Goal: Transaction & Acquisition: Purchase product/service

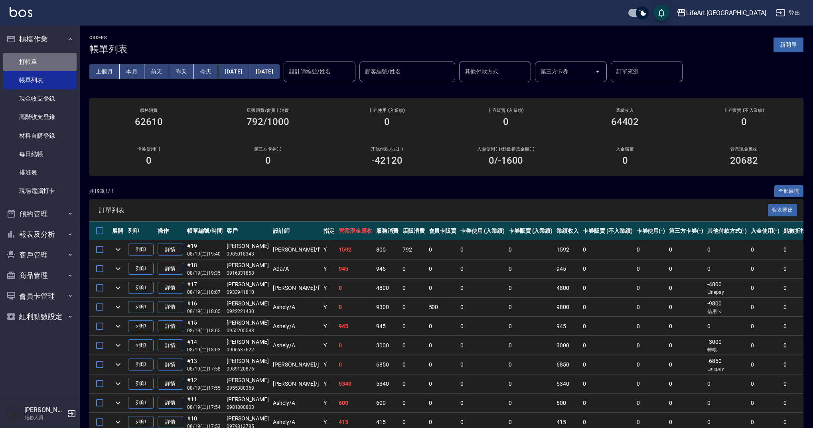
click at [29, 68] on link "打帳單" at bounding box center [39, 62] width 73 height 18
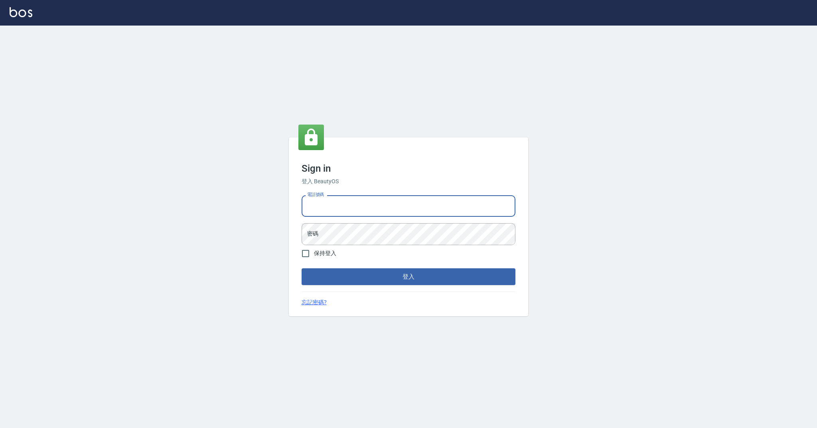
type input "0989368139"
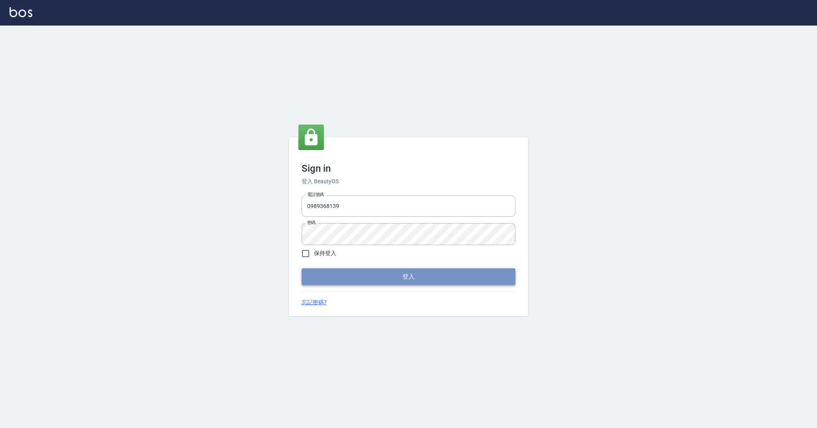
click at [388, 273] on button "登入" at bounding box center [409, 276] width 214 height 17
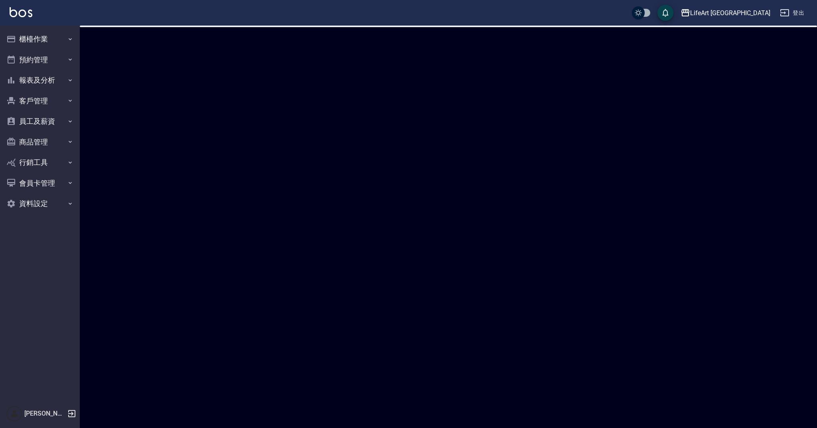
checkbox input "true"
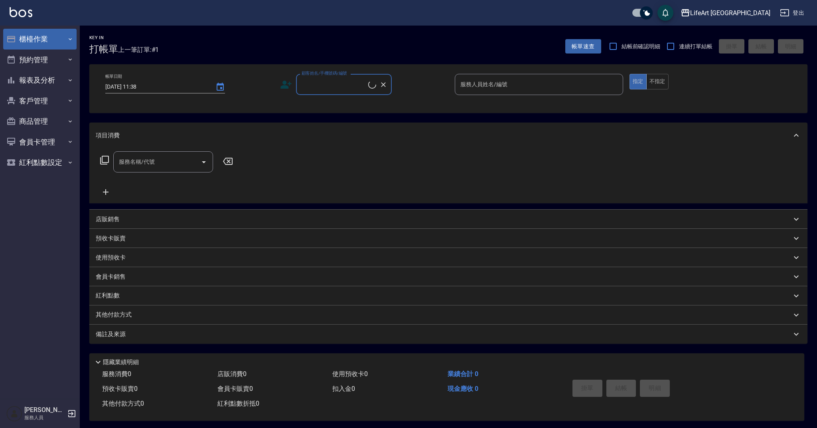
click at [37, 38] on button "櫃檯作業" at bounding box center [39, 39] width 73 height 21
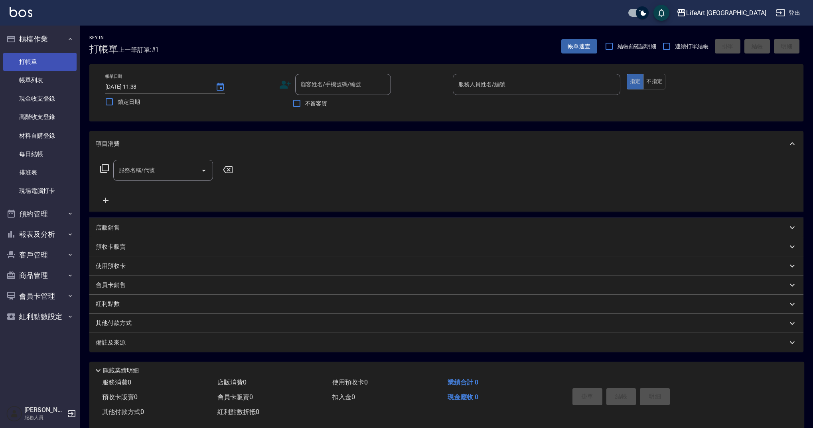
click at [40, 64] on link "打帳單" at bounding box center [39, 62] width 73 height 18
click at [325, 85] on input "顧客姓名/手機號碼/編號" at bounding box center [337, 84] width 77 height 14
click at [324, 103] on li "李芳綺/0989035661/null" at bounding box center [343, 104] width 96 height 13
type input "李芳綺/0989035661/null"
type input "Ashely-A"
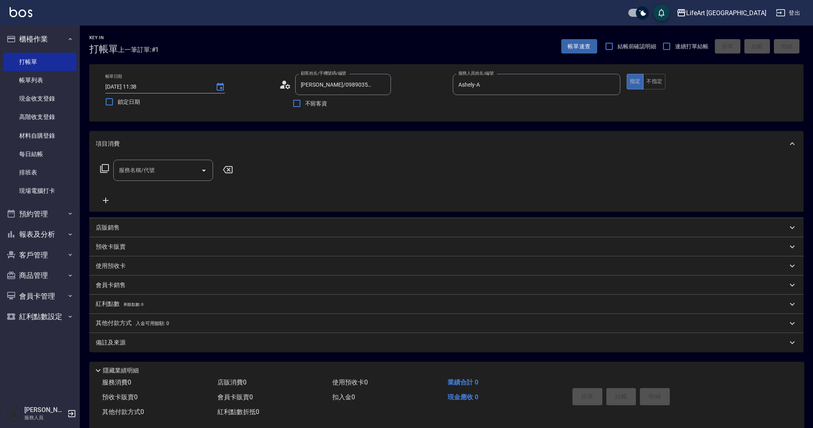
click at [286, 84] on icon at bounding box center [285, 85] width 12 height 12
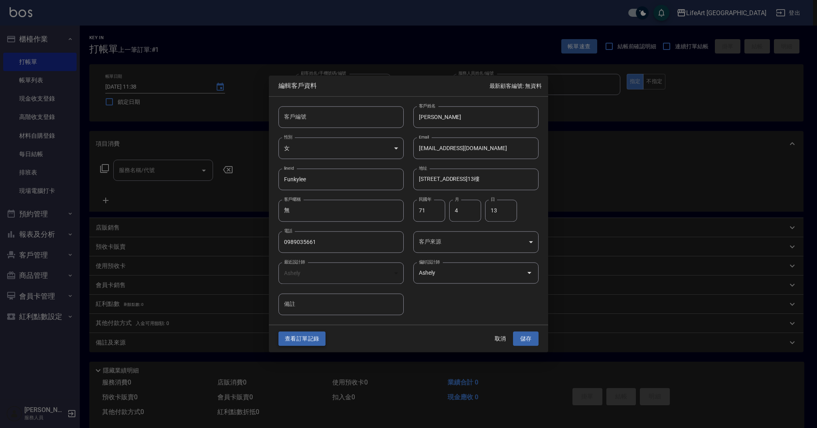
click at [316, 337] on button "查看訂單記錄" at bounding box center [302, 338] width 47 height 15
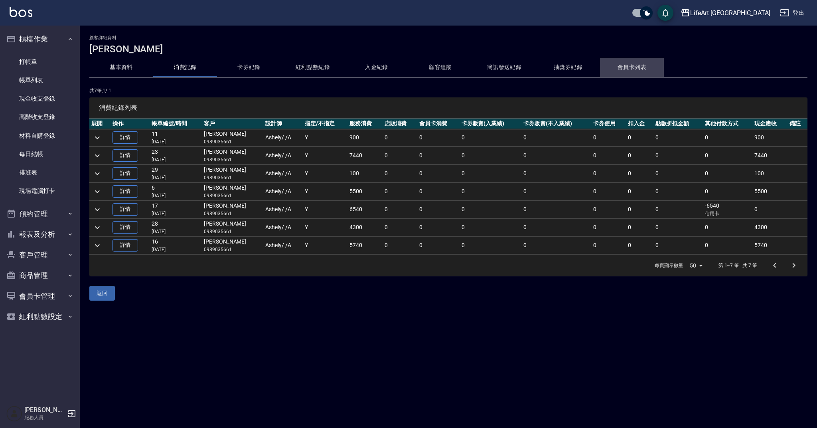
click at [638, 65] on button "會員卡列表" at bounding box center [632, 67] width 64 height 19
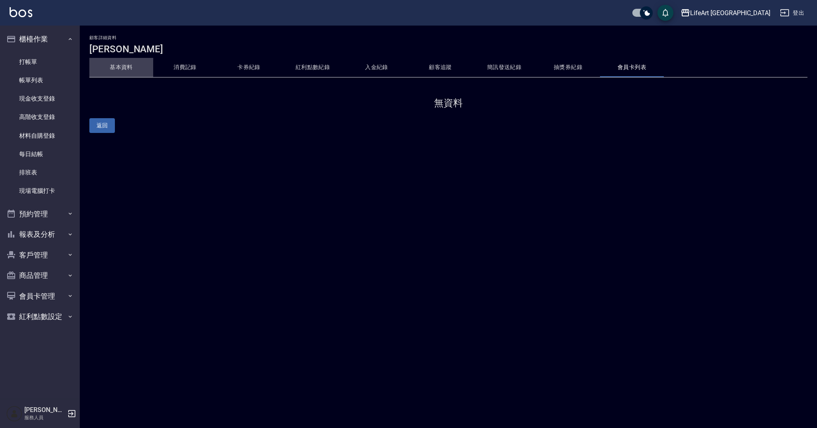
click at [114, 65] on button "基本資料" at bounding box center [121, 67] width 64 height 19
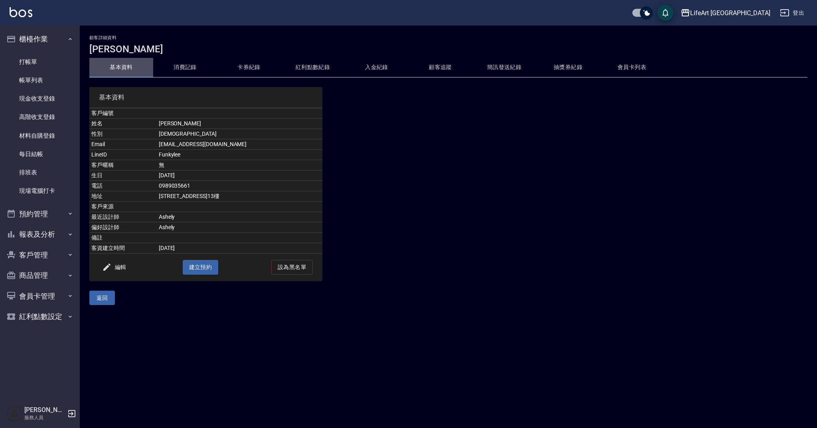
click at [125, 66] on button "基本資料" at bounding box center [121, 67] width 64 height 19
click at [188, 64] on button "消費記錄" at bounding box center [185, 67] width 64 height 19
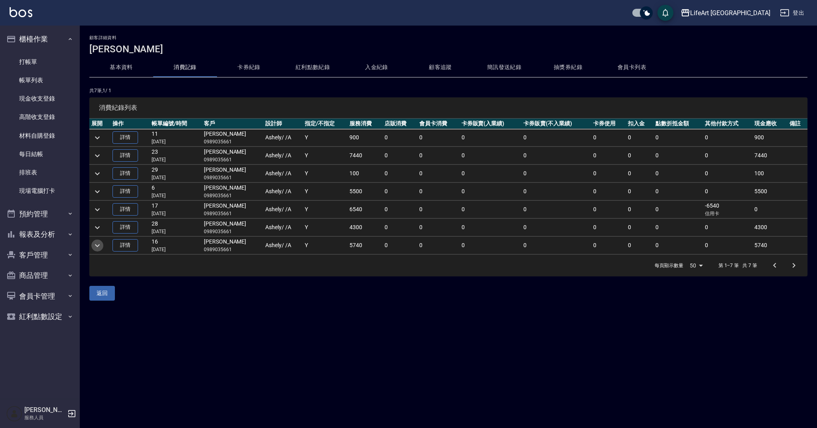
click at [98, 245] on icon "expand row" at bounding box center [98, 246] width 10 height 10
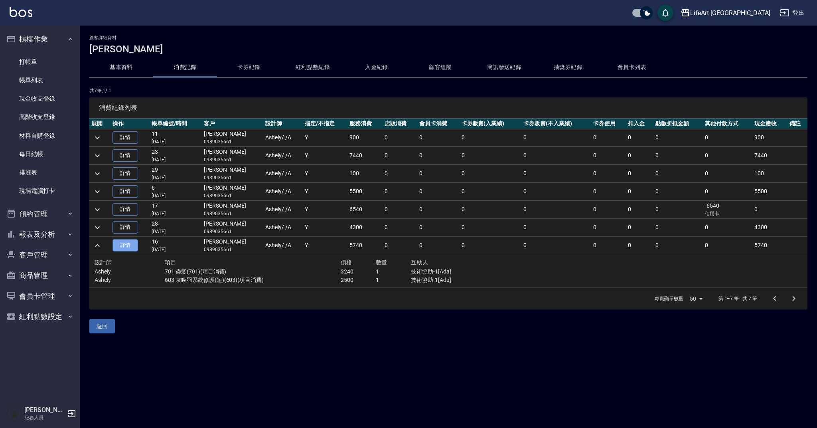
click at [127, 243] on link "詳情" at bounding box center [126, 245] width 26 height 12
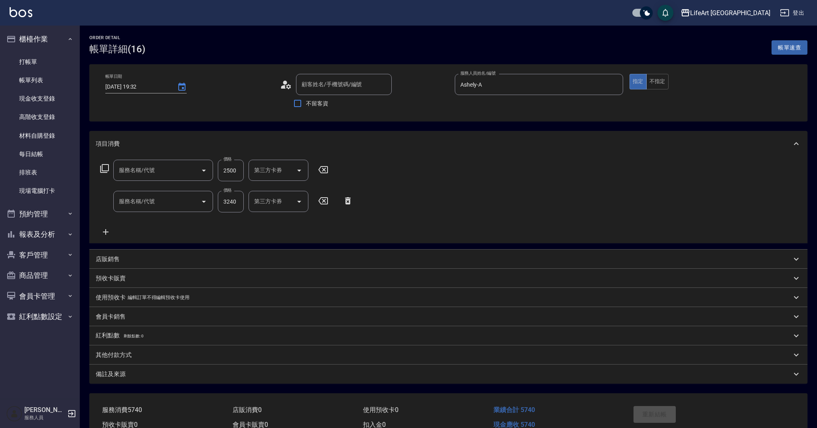
type input "2025/01/15 19:32"
type input "Ashely-A"
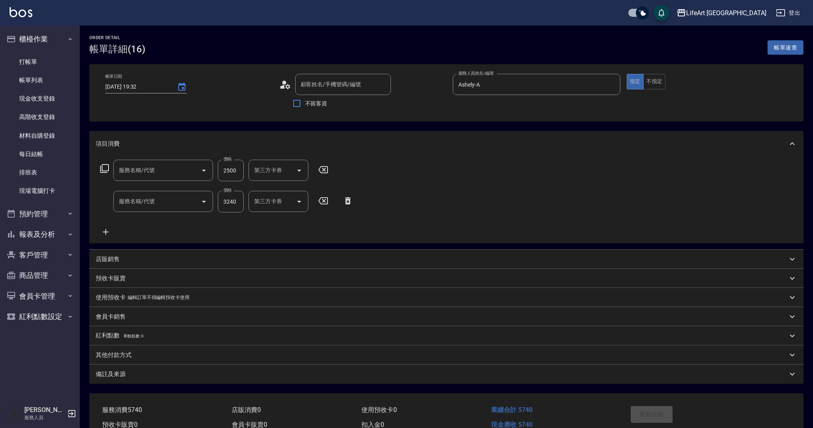
type input "603 京喚羽系統修護(短)(603)"
type input "701 染髮(701)"
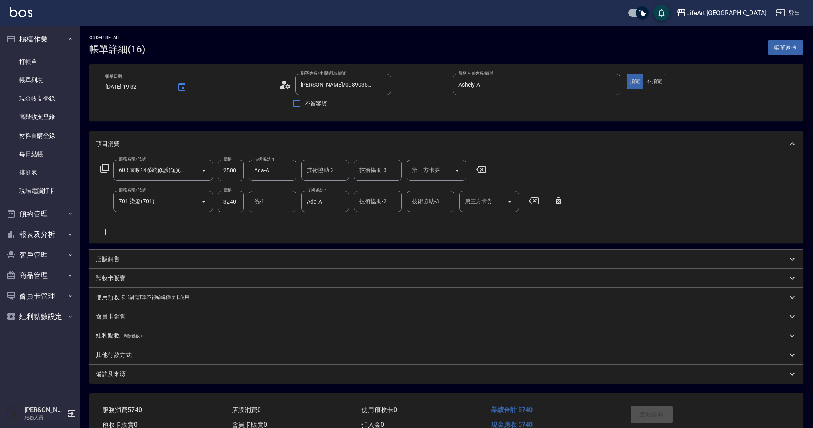
type input "李芳綺/0989035661/null"
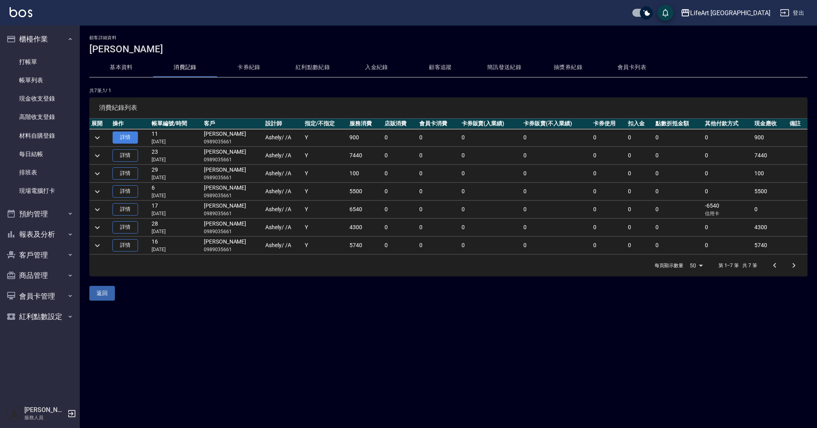
click at [125, 137] on link "詳情" at bounding box center [126, 137] width 26 height 12
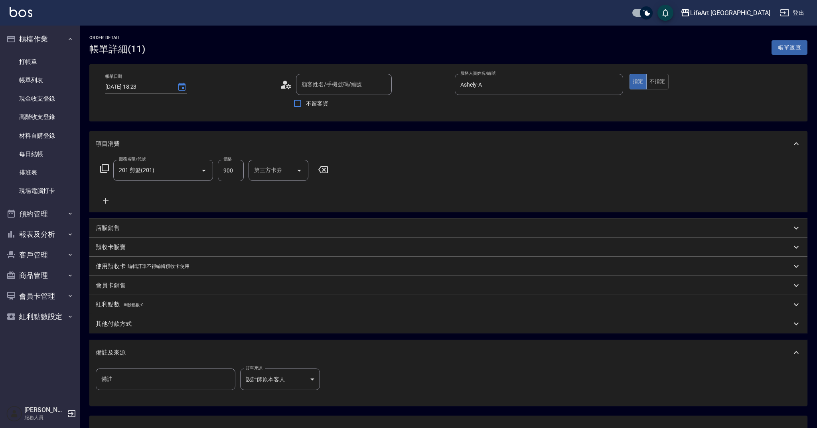
type input "2025/08/07 18:23"
type input "Ashely-A"
type input "李芳綺/0989035661/null"
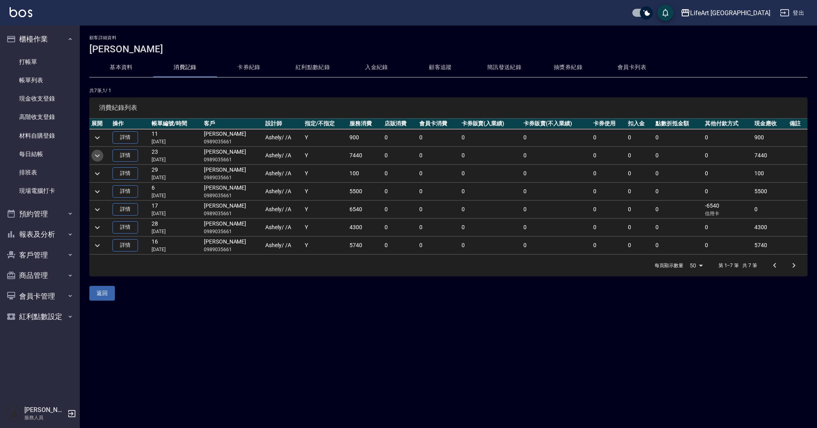
click at [96, 154] on icon "expand row" at bounding box center [97, 155] width 5 height 3
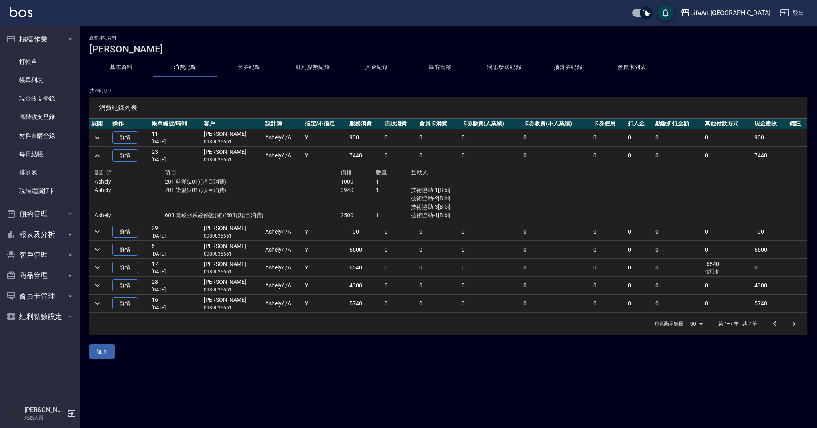
click at [101, 233] on icon "expand row" at bounding box center [98, 232] width 10 height 10
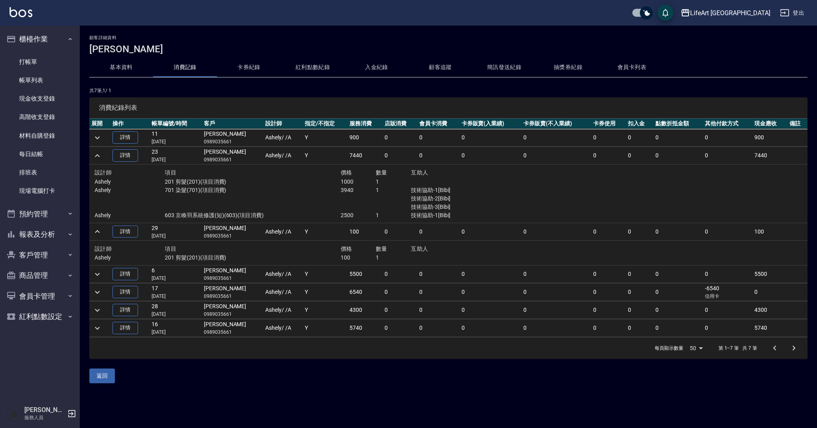
click at [97, 273] on icon "expand row" at bounding box center [98, 274] width 10 height 10
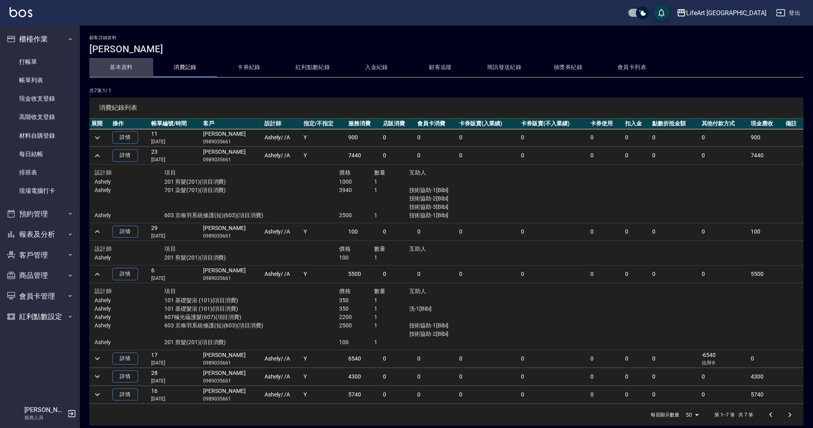
click at [124, 65] on button "基本資料" at bounding box center [121, 67] width 64 height 19
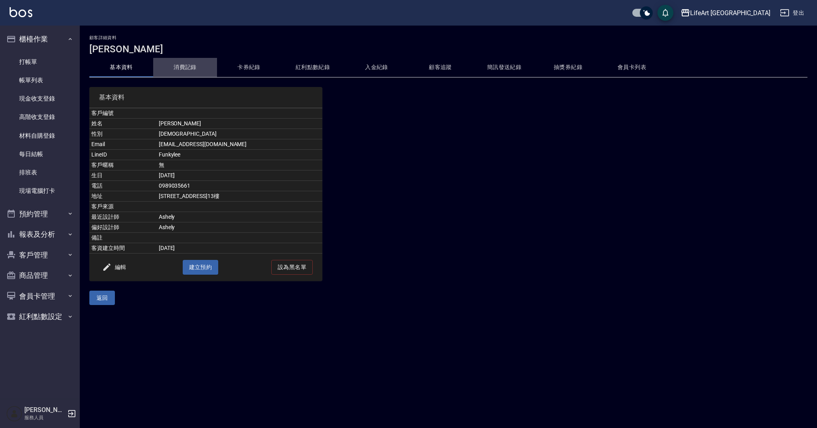
click at [191, 65] on button "消費記錄" at bounding box center [185, 67] width 64 height 19
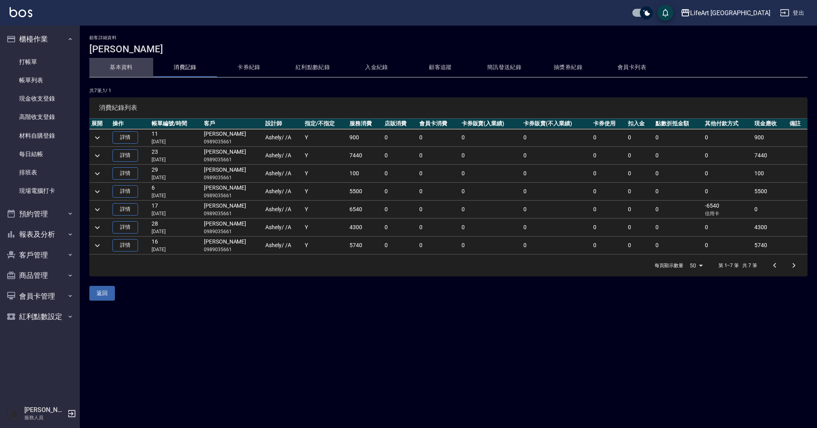
click at [138, 63] on button "基本資料" at bounding box center [121, 67] width 64 height 19
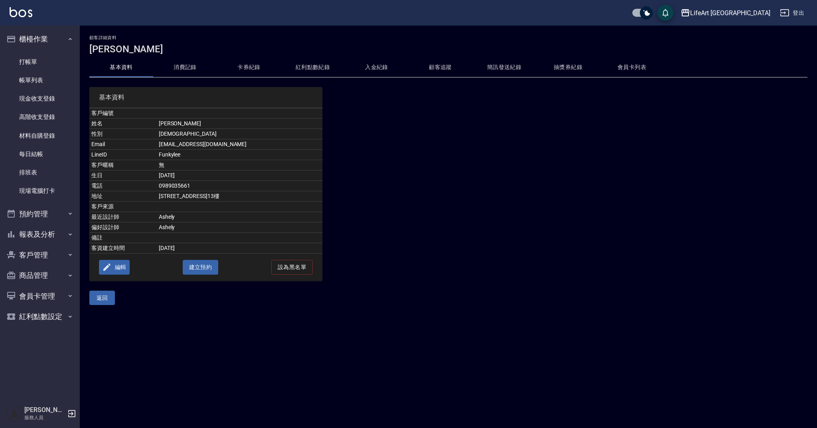
click at [119, 262] on button "編輯" at bounding box center [114, 267] width 31 height 15
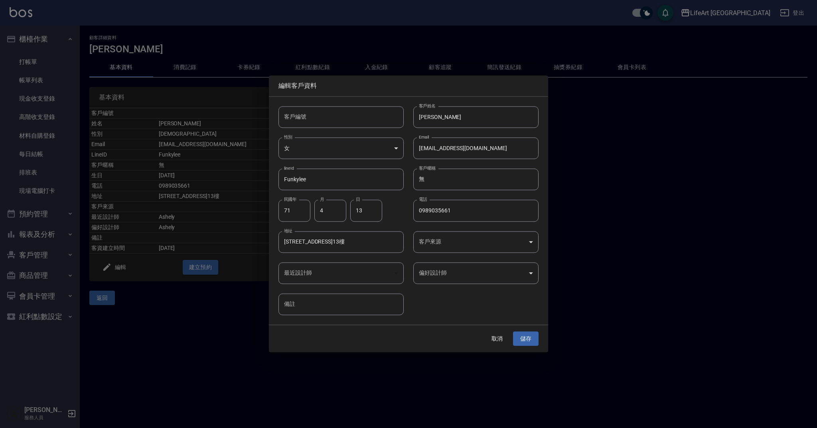
click at [459, 240] on body "LifeArt 蘆洲 登出 櫃檯作業 打帳單 帳單列表 現金收支登錄 高階收支登錄 材料自購登錄 每日結帳 排班表 現場電腦打卡 預約管理 預約管理 單日預約…" at bounding box center [408, 214] width 817 height 428
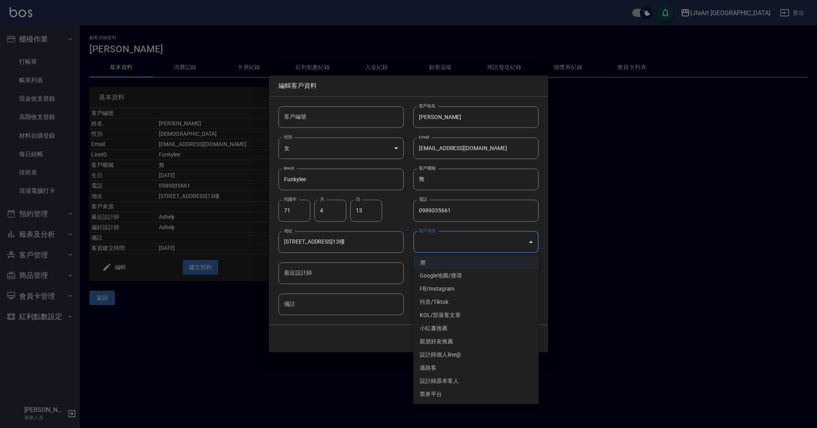
click at [390, 343] on div at bounding box center [408, 214] width 817 height 428
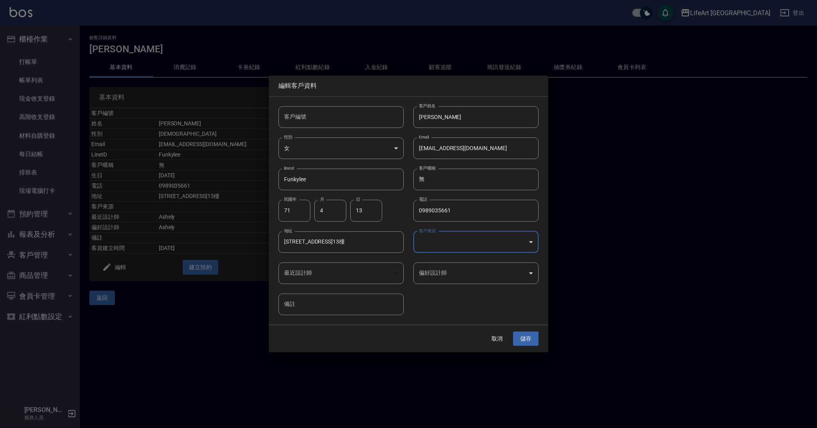
click at [437, 269] on body "LifeArt 蘆洲 登出 櫃檯作業 打帳單 帳單列表 現金收支登錄 高階收支登錄 材料自購登錄 每日結帳 排班表 現場電腦打卡 預約管理 預約管理 單日預約…" at bounding box center [408, 214] width 817 height 428
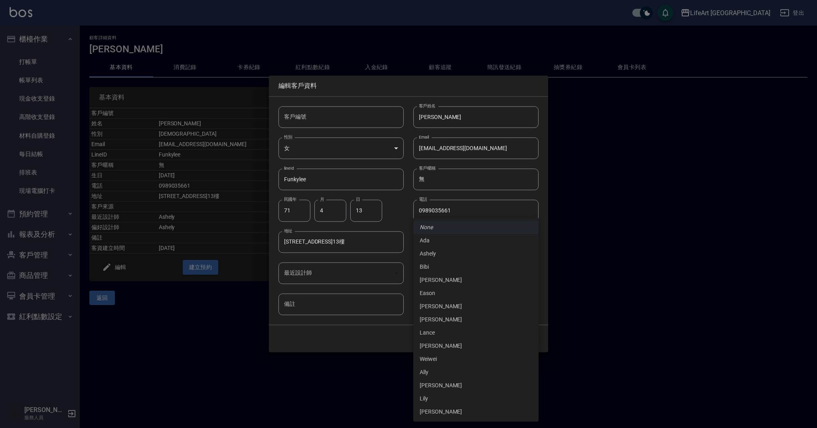
click at [439, 253] on li "Ashely" at bounding box center [476, 253] width 125 height 13
type input "73c9f443-5dd2-494c-a1c5-86db8311ae5d"
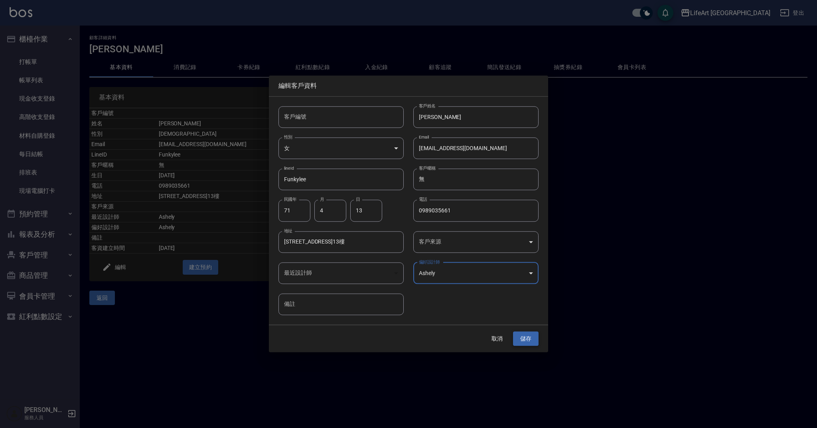
click at [525, 337] on button "儲存" at bounding box center [526, 338] width 26 height 15
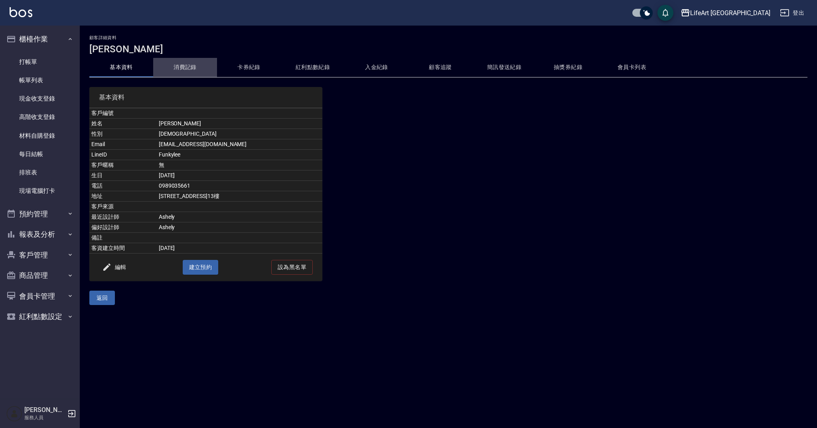
click at [190, 66] on button "消費記錄" at bounding box center [185, 67] width 64 height 19
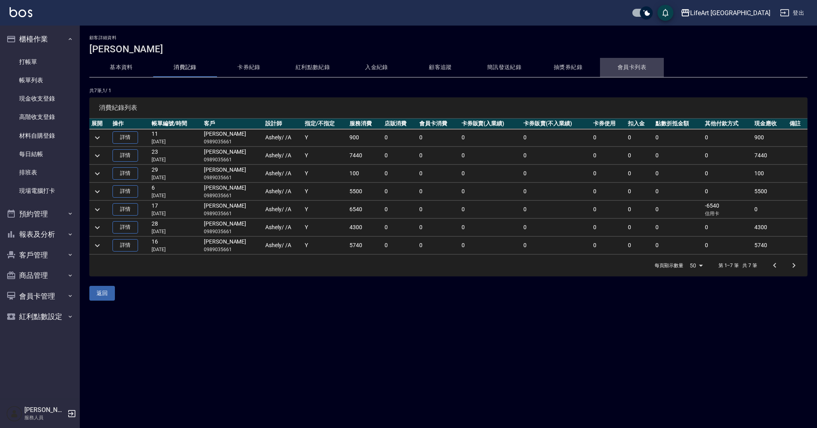
click at [631, 69] on button "會員卡列表" at bounding box center [632, 67] width 64 height 19
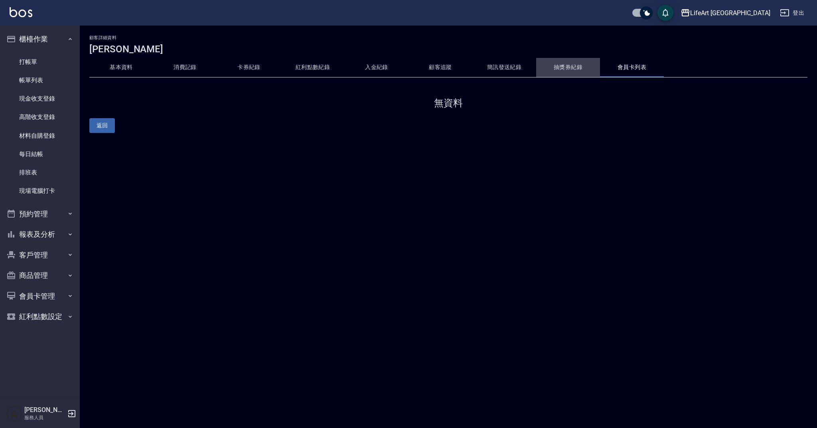
click at [578, 67] on button "抽獎券紀錄" at bounding box center [568, 67] width 64 height 19
click at [499, 65] on button "簡訊發送紀錄" at bounding box center [505, 67] width 64 height 19
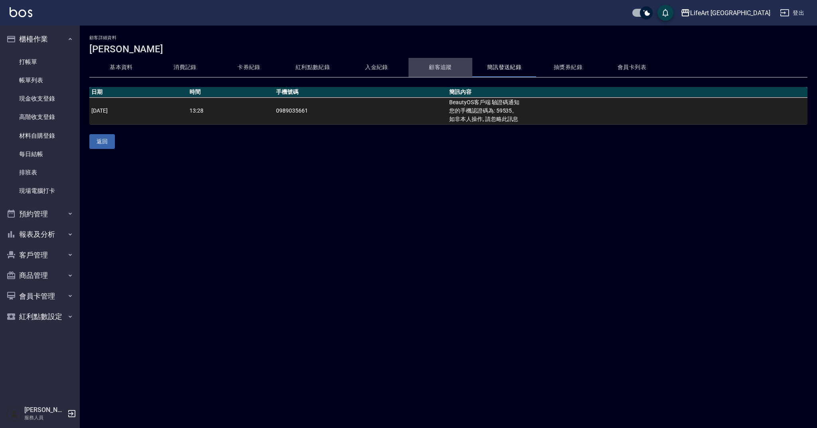
click at [435, 66] on button "顧客追蹤" at bounding box center [441, 67] width 64 height 19
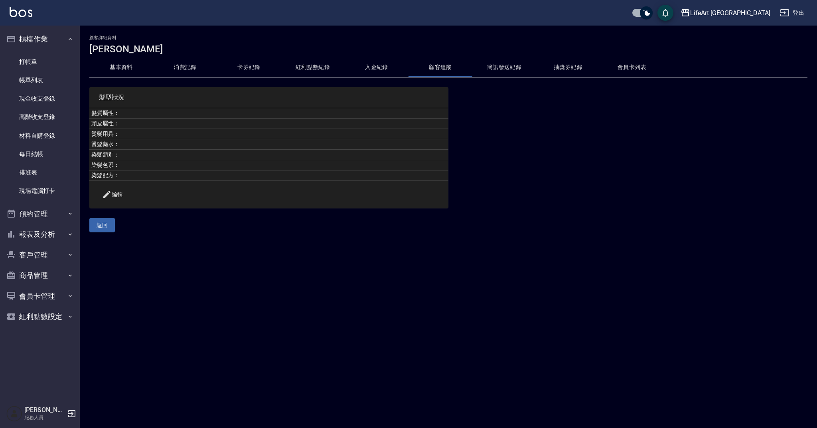
click at [386, 67] on button "入金紀錄" at bounding box center [377, 67] width 64 height 19
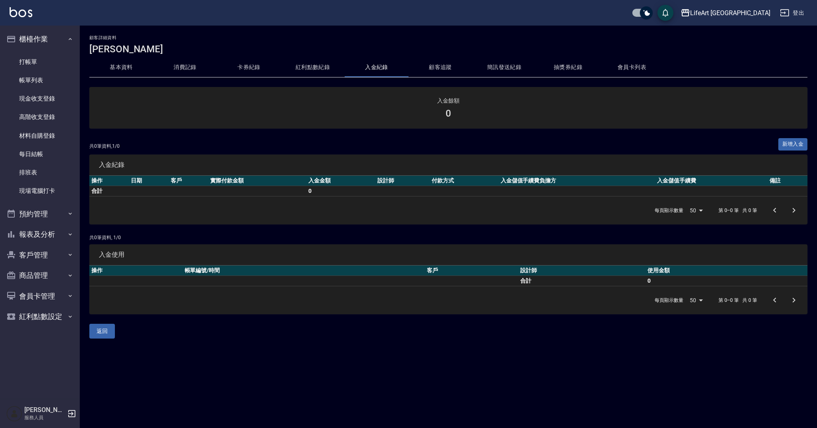
click at [312, 63] on button "紅利點數紀錄" at bounding box center [313, 67] width 64 height 19
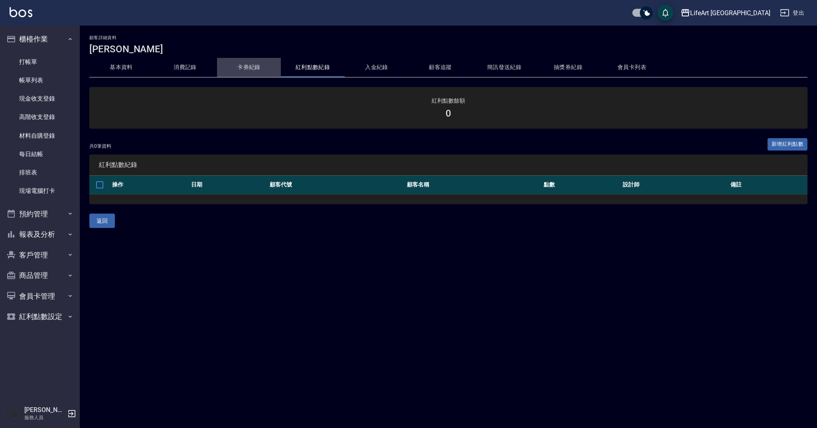
click at [246, 65] on button "卡券紀錄" at bounding box center [249, 67] width 64 height 19
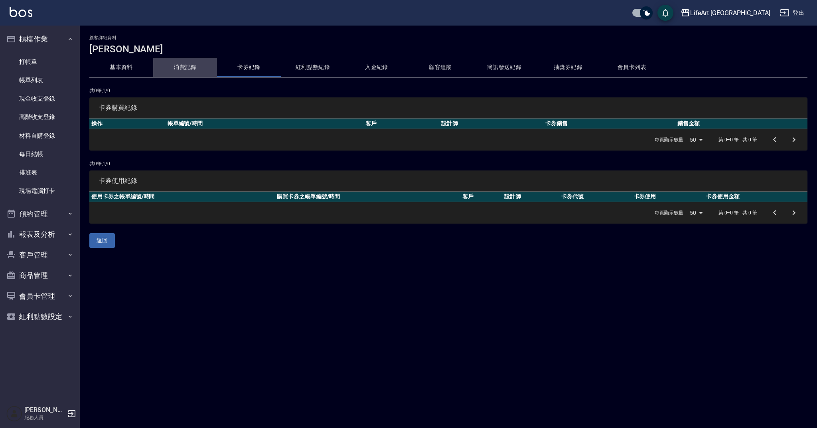
click at [192, 65] on button "消費記錄" at bounding box center [185, 67] width 64 height 19
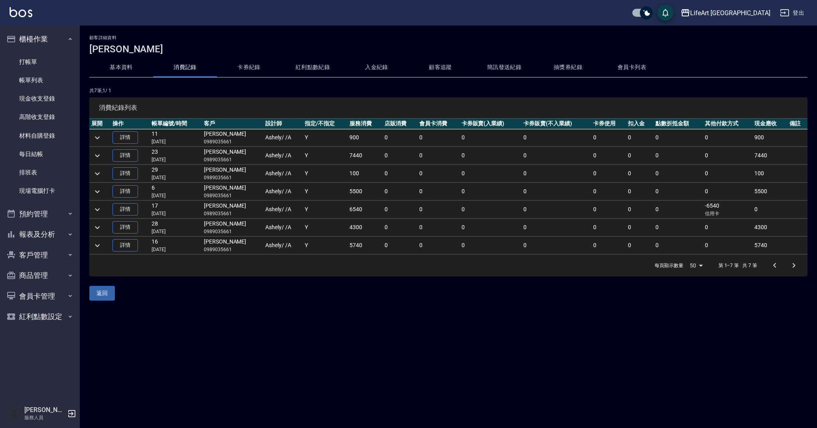
click at [118, 64] on button "基本資料" at bounding box center [121, 67] width 64 height 19
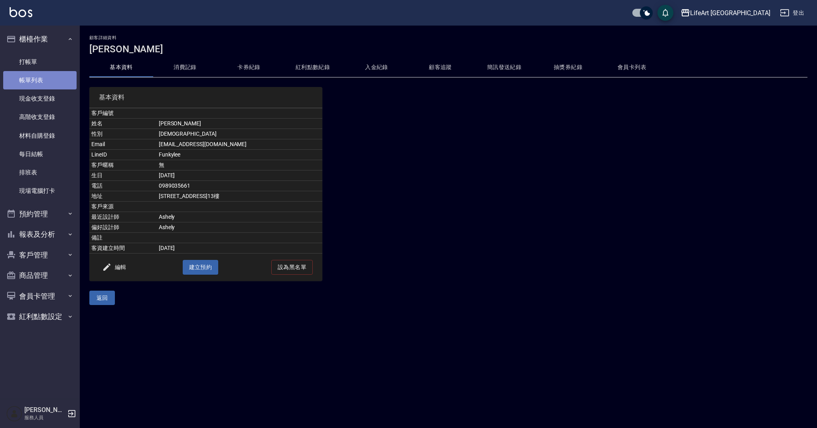
click at [53, 81] on link "帳單列表" at bounding box center [39, 80] width 73 height 18
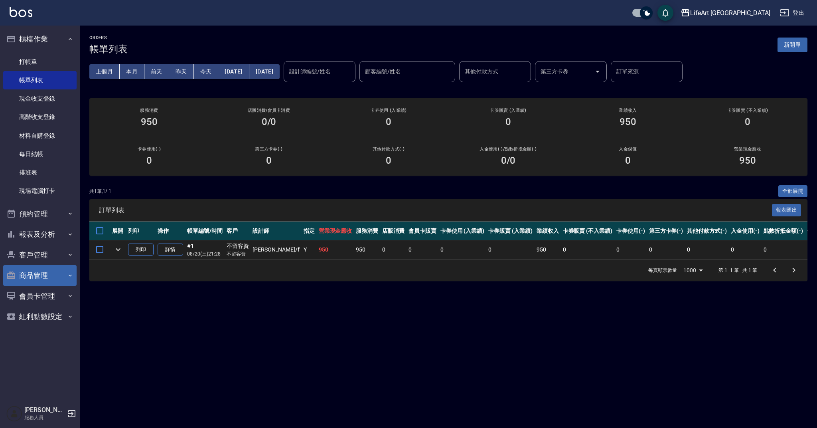
click at [39, 277] on button "商品管理" at bounding box center [39, 275] width 73 height 21
click at [44, 270] on button "商品管理" at bounding box center [39, 275] width 73 height 21
click at [52, 252] on button "客戶管理" at bounding box center [39, 255] width 73 height 21
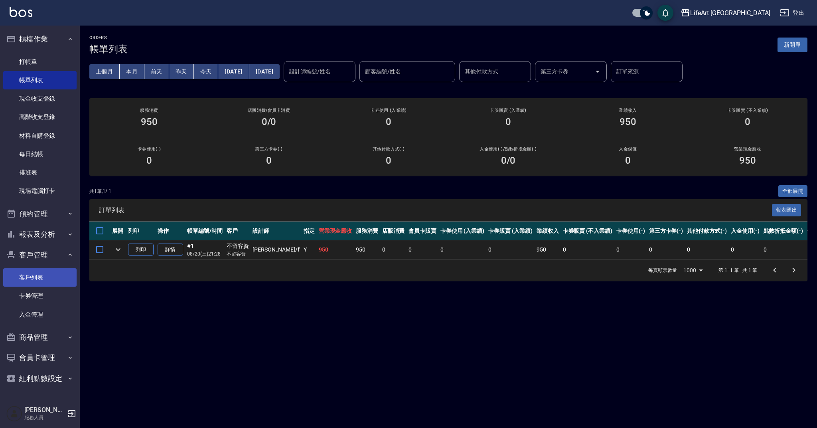
click at [48, 277] on link "客戶列表" at bounding box center [39, 277] width 73 height 18
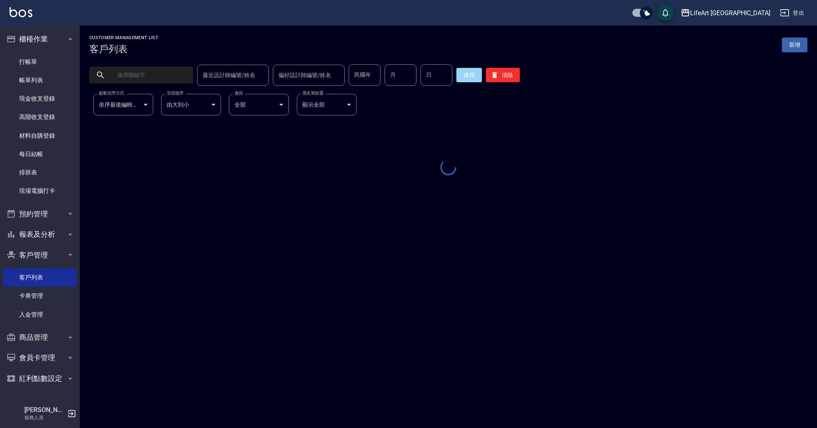
click at [139, 79] on input "text" at bounding box center [149, 75] width 75 height 22
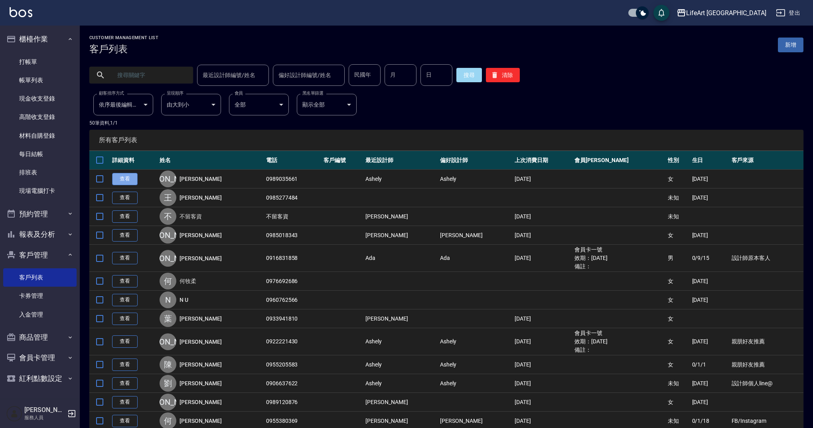
click at [132, 173] on link "查看" at bounding box center [125, 179] width 26 height 12
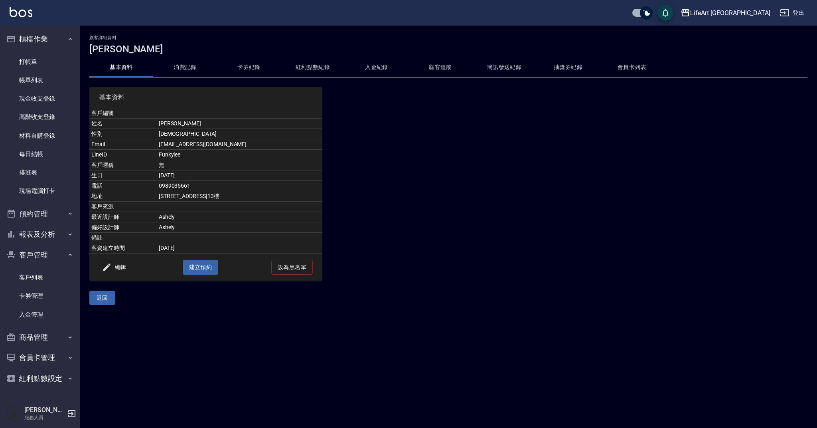
click at [194, 66] on button "消費記錄" at bounding box center [185, 67] width 64 height 19
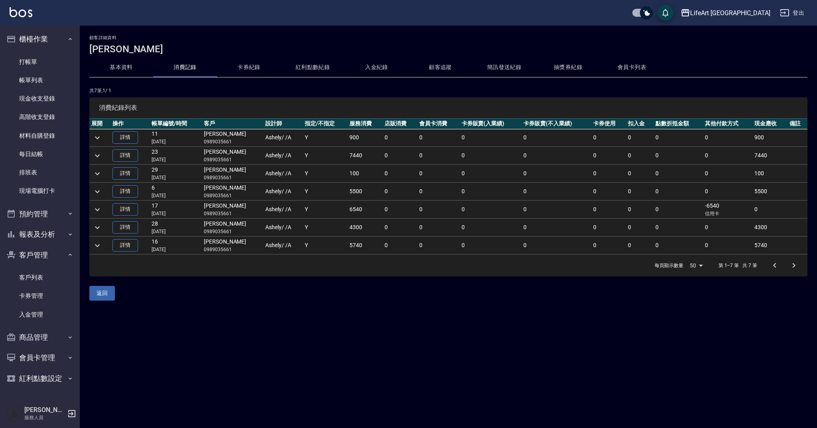
click at [100, 138] on icon "expand row" at bounding box center [98, 138] width 10 height 10
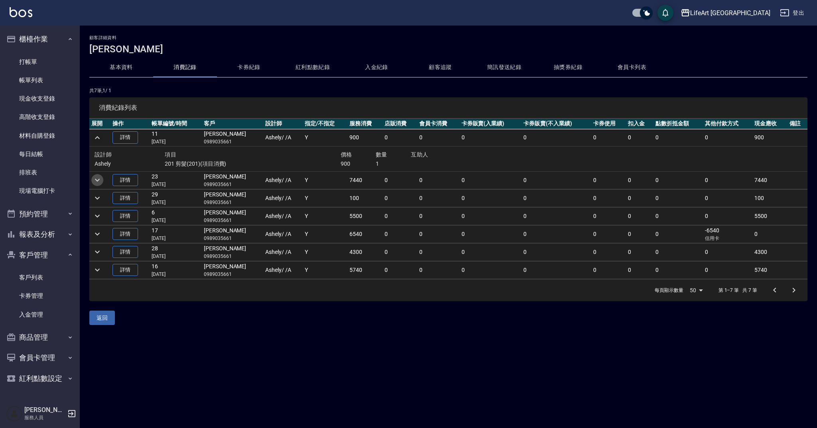
click at [94, 180] on icon "expand row" at bounding box center [98, 180] width 10 height 10
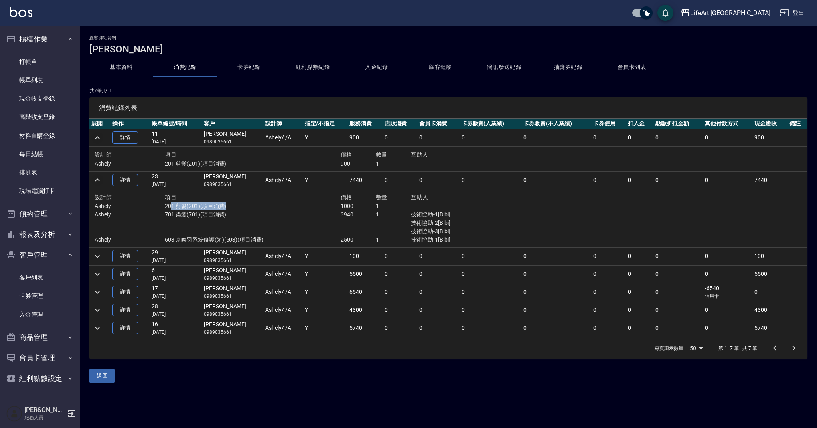
drag, startPoint x: 170, startPoint y: 208, endPoint x: 232, endPoint y: 204, distance: 62.4
click at [232, 204] on p "201 剪髮(201)(項目消費)" at bounding box center [253, 206] width 176 height 8
click at [97, 327] on icon "expand row" at bounding box center [98, 328] width 10 height 10
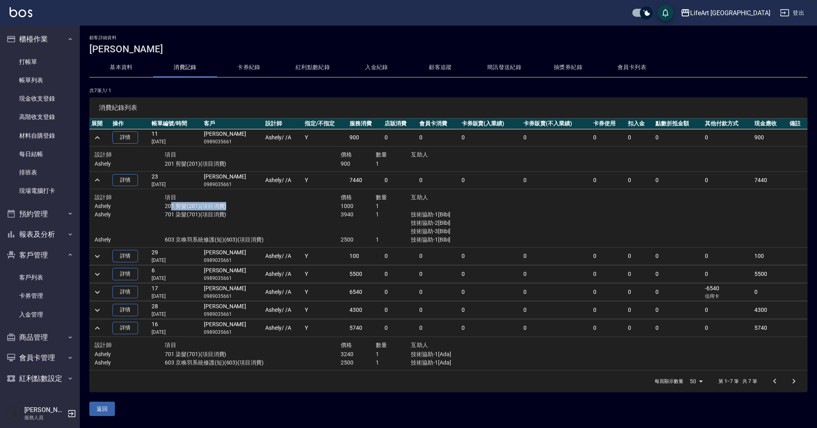
click at [98, 311] on icon "expand row" at bounding box center [98, 310] width 10 height 10
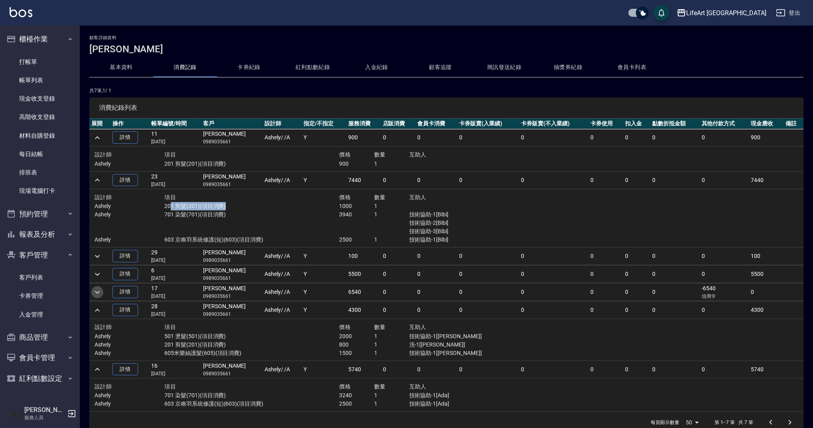
click at [97, 293] on icon "expand row" at bounding box center [98, 292] width 10 height 10
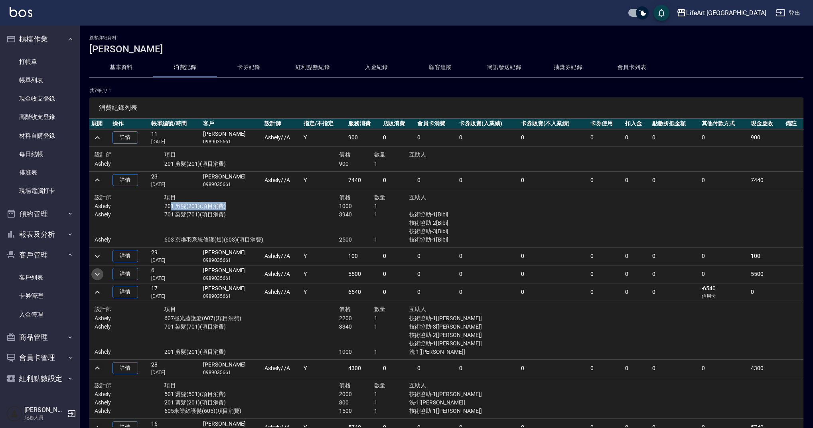
click at [98, 273] on icon "expand row" at bounding box center [98, 274] width 10 height 10
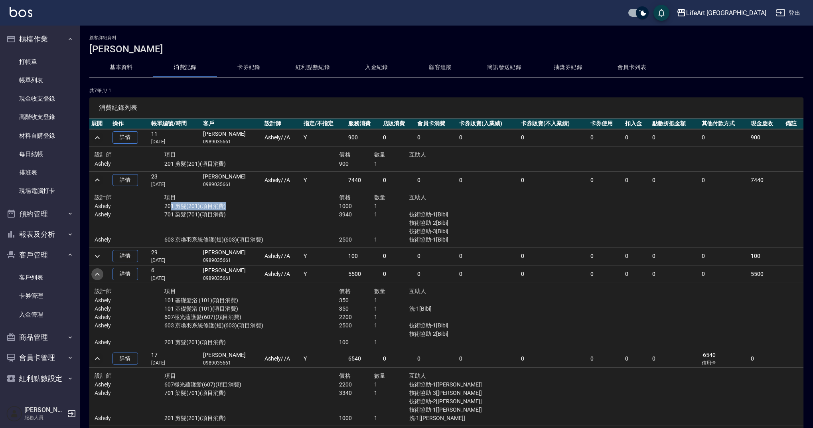
click at [98, 274] on icon "expand row" at bounding box center [98, 274] width 10 height 10
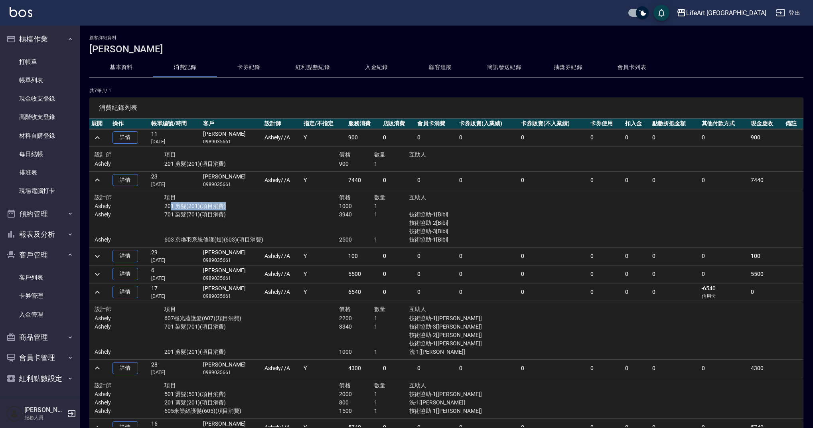
click at [98, 292] on icon "expand row" at bounding box center [98, 292] width 10 height 10
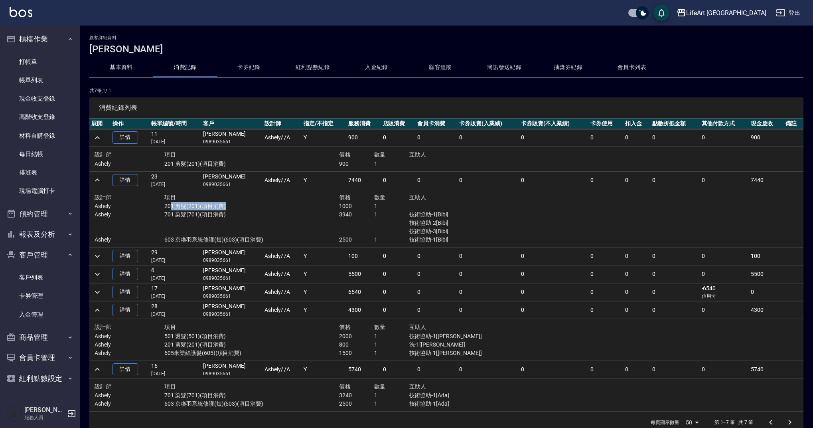
click at [97, 309] on icon "expand row" at bounding box center [97, 310] width 5 height 3
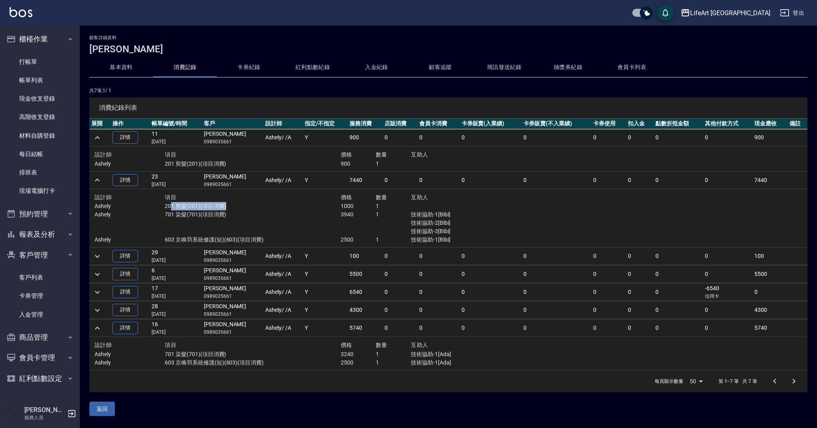
click at [99, 327] on icon "expand row" at bounding box center [98, 328] width 10 height 10
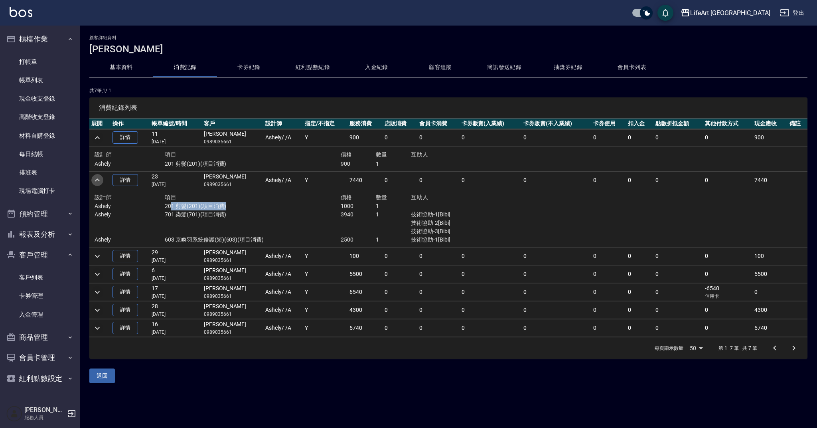
click at [95, 179] on icon "expand row" at bounding box center [98, 180] width 10 height 10
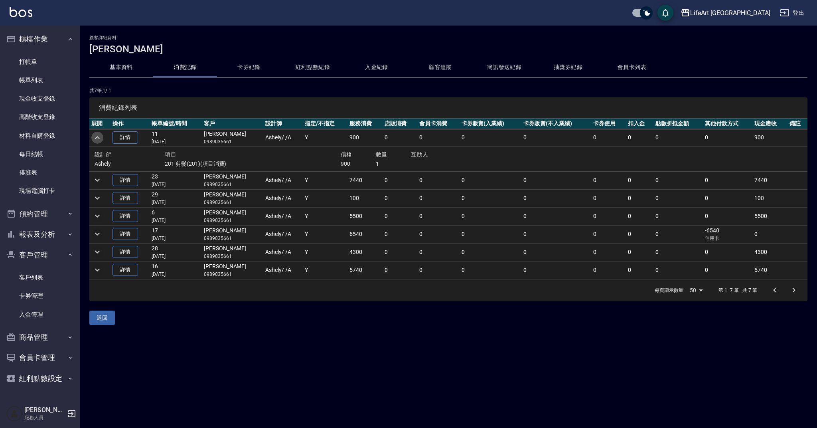
click at [99, 137] on icon "expand row" at bounding box center [98, 138] width 10 height 10
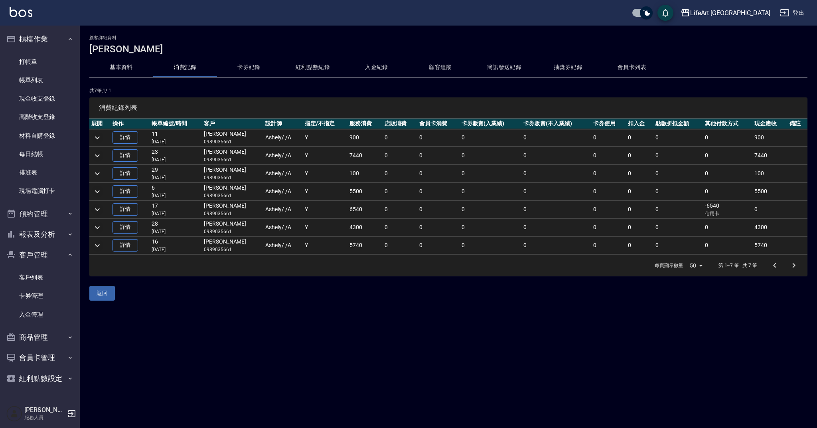
click at [271, 315] on div "顧客詳細資料 李芳綺 基本資料 消費記錄 卡券紀錄 紅利點數紀錄 入金紀錄 顧客追蹤 簡訊發送紀錄 抽獎券紀錄 會員卡列表 共 7 筆, 1 / 1 消費紀錄…" at bounding box center [408, 214] width 817 height 428
click at [98, 192] on icon "expand row" at bounding box center [97, 191] width 5 height 3
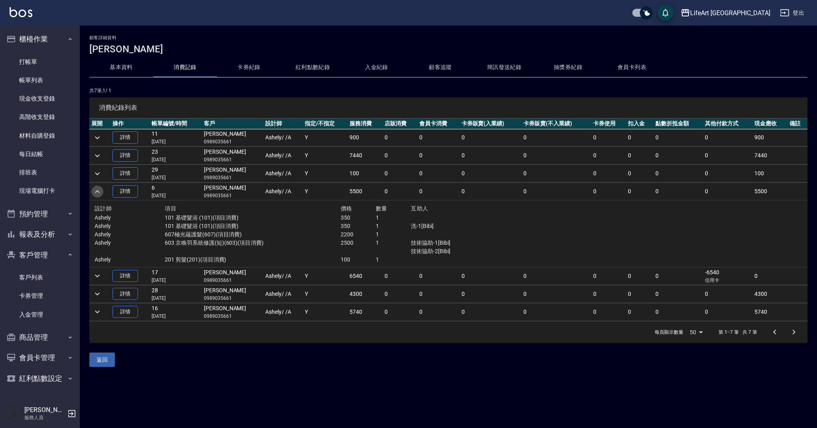
click at [98, 192] on icon "expand row" at bounding box center [98, 192] width 10 height 10
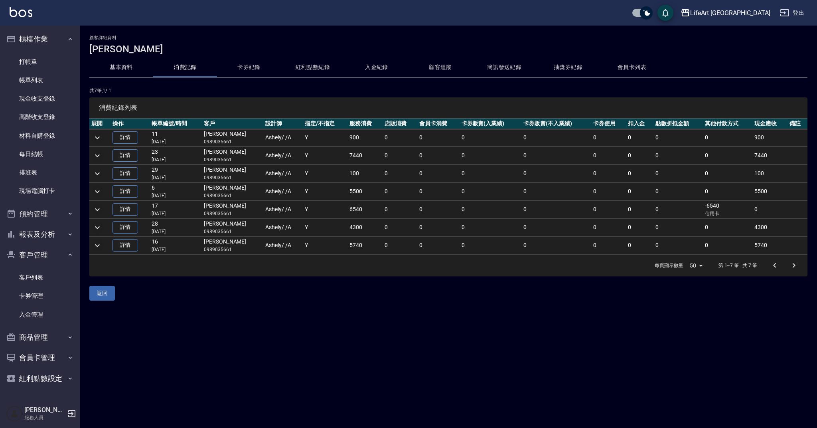
click at [103, 173] on td at bounding box center [99, 174] width 21 height 18
click at [98, 174] on icon "expand row" at bounding box center [97, 173] width 5 height 3
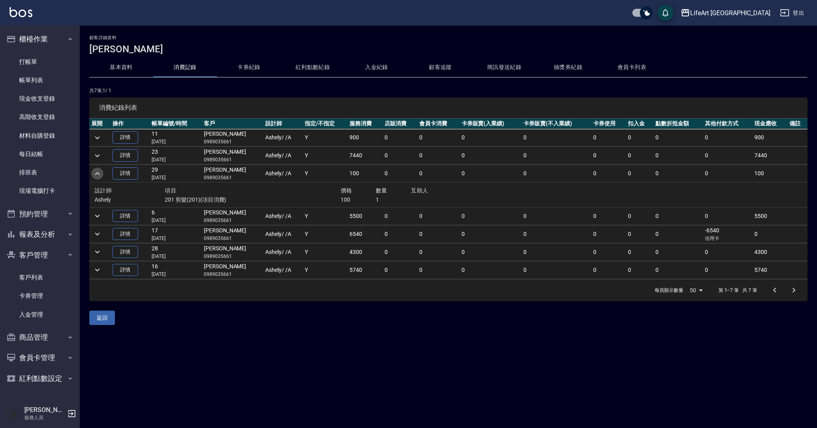
click at [98, 174] on icon "expand row" at bounding box center [98, 174] width 10 height 10
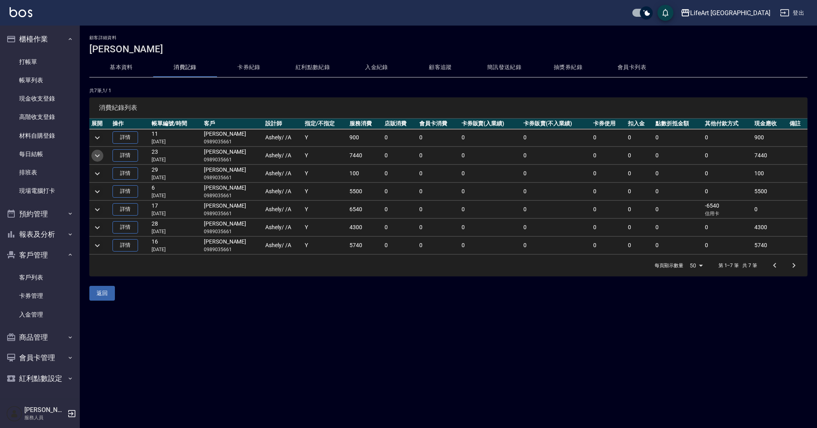
click at [102, 155] on icon "expand row" at bounding box center [98, 156] width 10 height 10
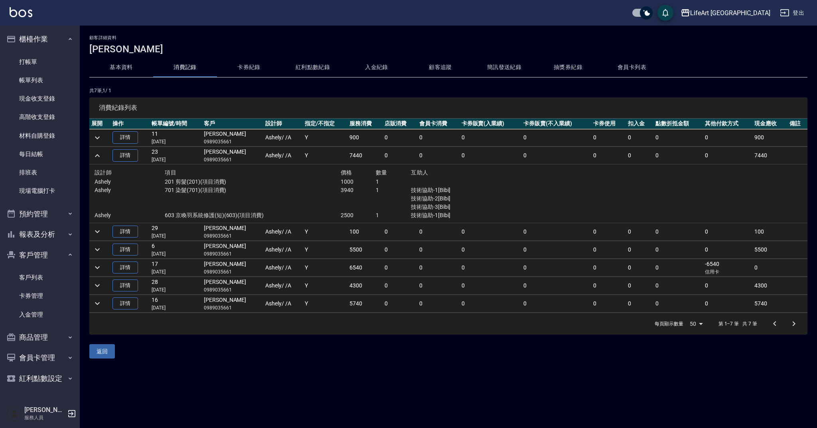
click at [102, 155] on icon "expand row" at bounding box center [98, 156] width 10 height 10
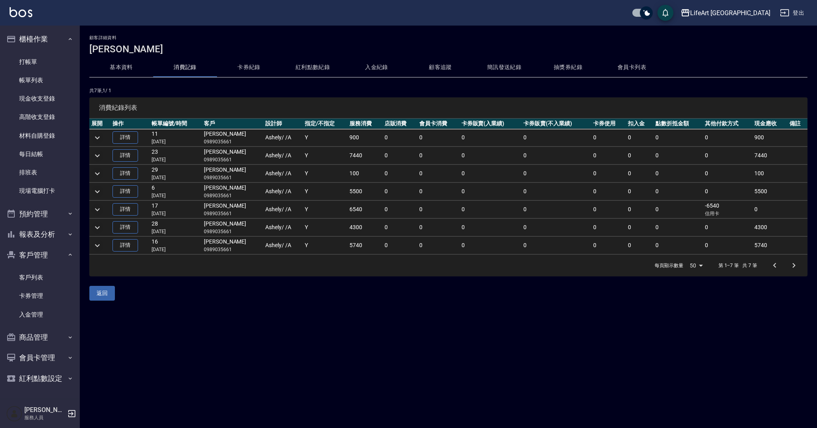
click at [101, 141] on icon "expand row" at bounding box center [98, 138] width 10 height 10
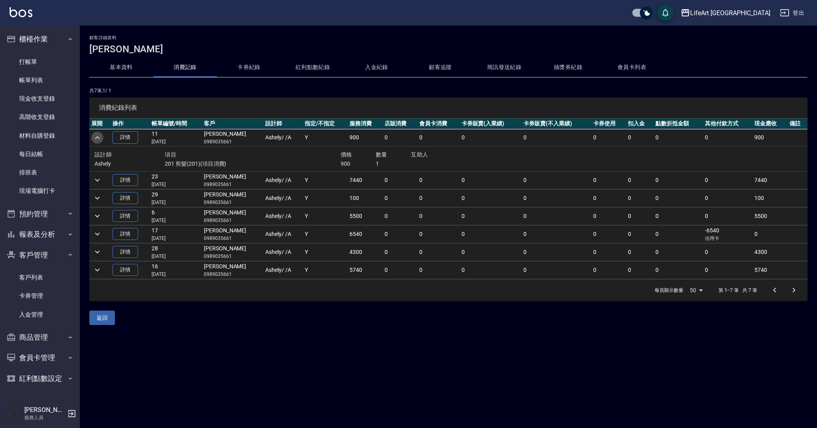
click at [101, 140] on icon "expand row" at bounding box center [98, 138] width 10 height 10
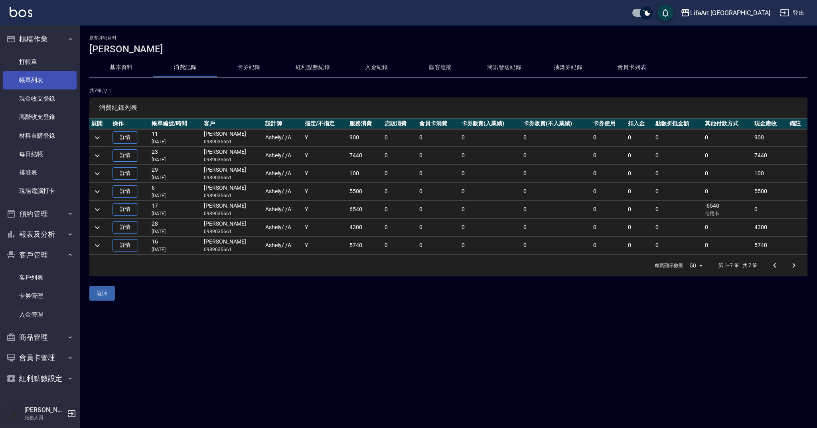
click at [34, 79] on link "帳單列表" at bounding box center [39, 80] width 73 height 18
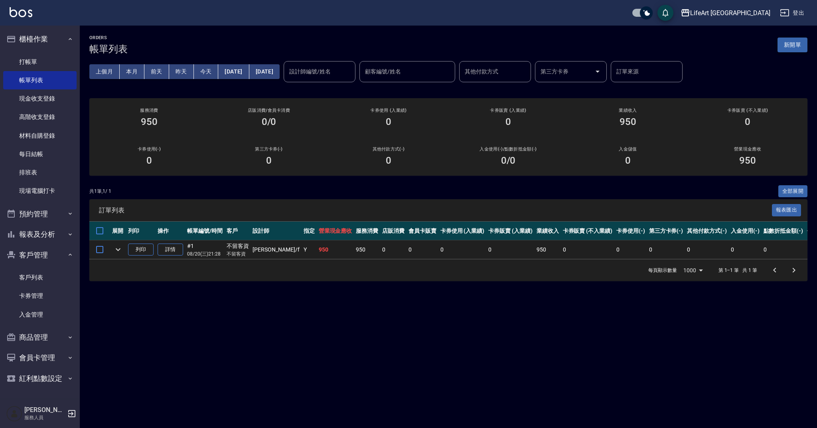
click at [782, 46] on button "新開單" at bounding box center [793, 45] width 30 height 15
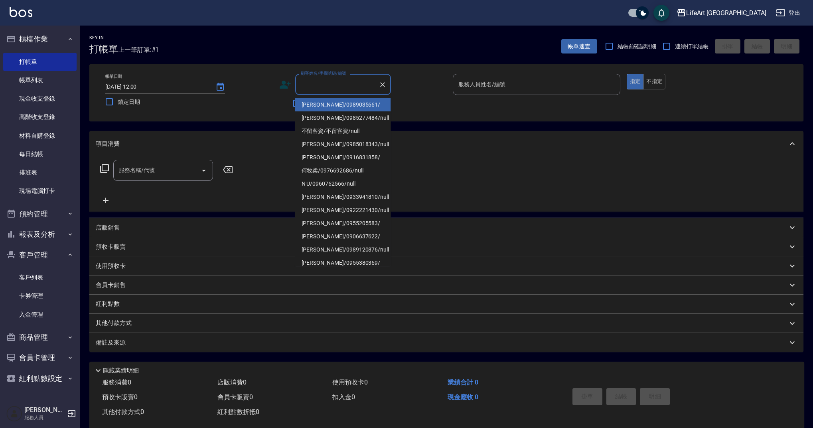
click at [319, 87] on input "顧客姓名/手機號碼/編號" at bounding box center [337, 84] width 77 height 14
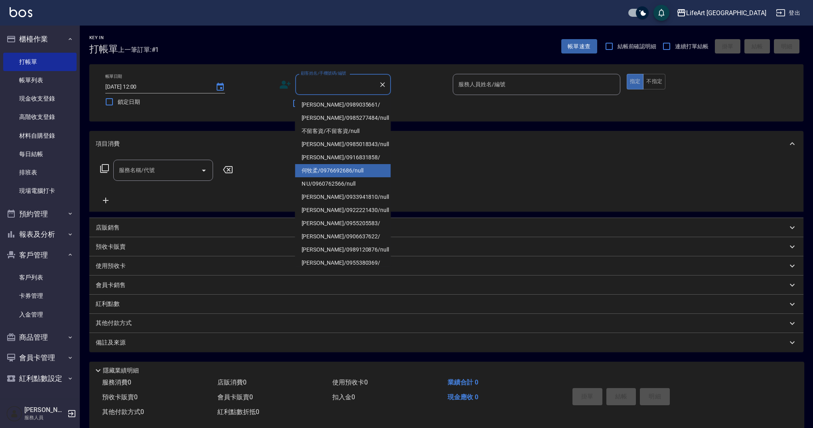
click at [326, 169] on li "何牧柔/0976692686/null" at bounding box center [343, 170] width 96 height 13
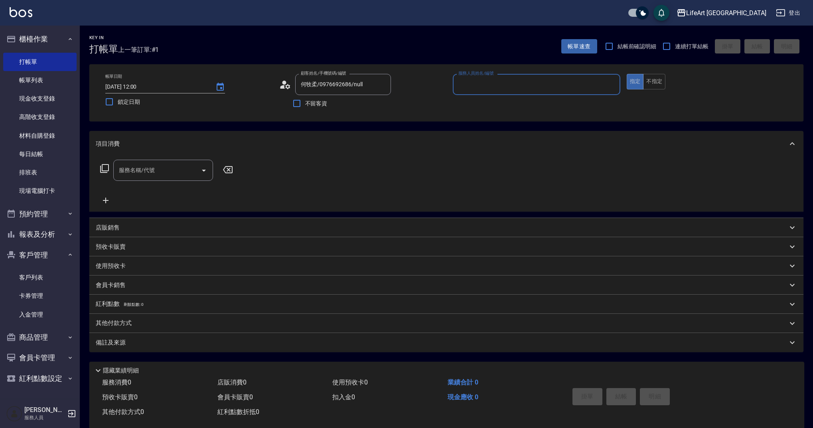
type input "何牧柔/0976692686/null"
click at [479, 89] on input "服務人員姓名/編號" at bounding box center [537, 84] width 160 height 14
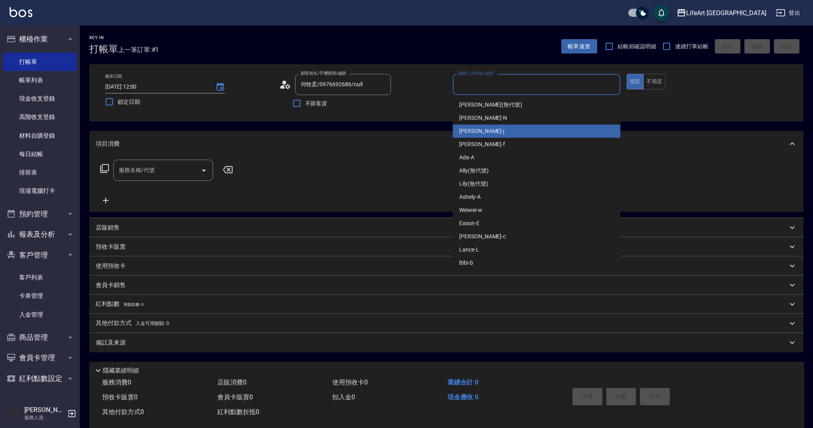
click at [477, 131] on span "Jessica -j" at bounding box center [481, 131] width 45 height 8
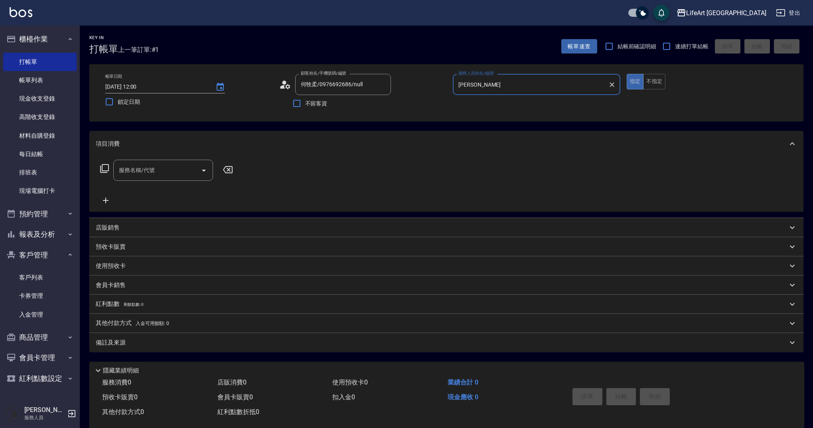
type input "Jessica-j"
click at [156, 173] on input "服務名稱/代號" at bounding box center [157, 170] width 81 height 14
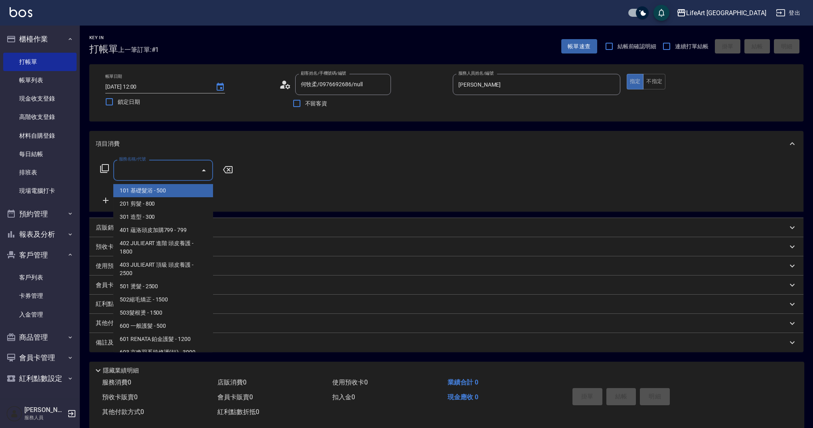
click at [164, 193] on span "101 基礎髮浴 - 500" at bounding box center [163, 190] width 100 height 13
type input "101 基礎髮浴 (101)"
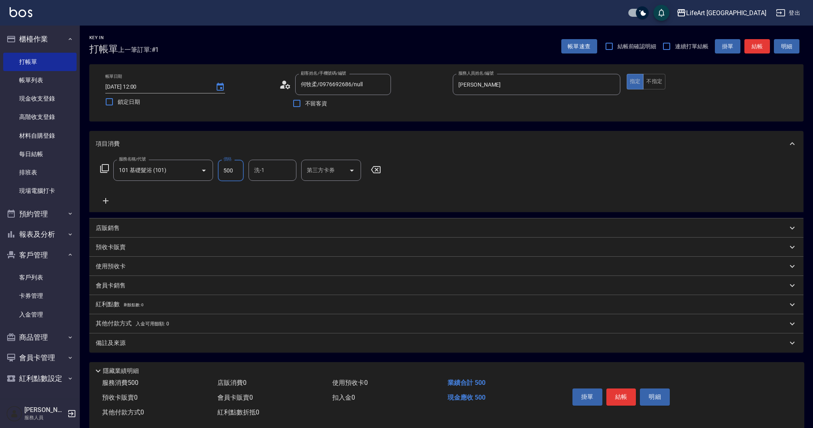
drag, startPoint x: 234, startPoint y: 172, endPoint x: 210, endPoint y: 158, distance: 27.4
click at [219, 168] on input "500" at bounding box center [231, 171] width 26 height 22
type input "650"
click at [177, 342] on div "備註及來源" at bounding box center [442, 343] width 692 height 8
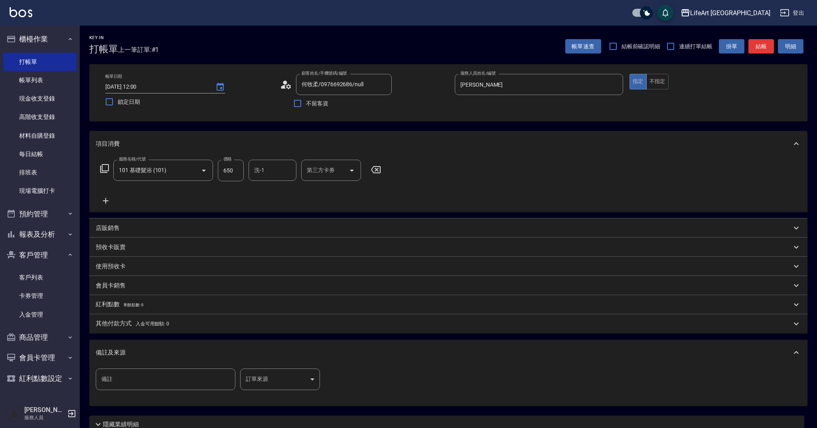
click at [283, 375] on body "LifeArt 蘆洲 登出 櫃檯作業 打帳單 帳單列表 現金收支登錄 高階收支登錄 材料自購登錄 每日結帳 排班表 現場電腦打卡 預約管理 預約管理 單日預約…" at bounding box center [408, 246] width 817 height 493
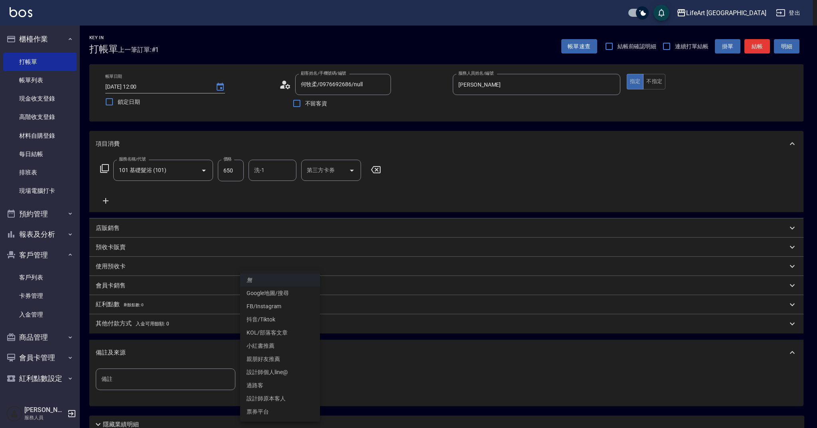
drag, startPoint x: 272, startPoint y: 291, endPoint x: 266, endPoint y: 299, distance: 9.9
click at [272, 291] on li "Google地圖/搜尋" at bounding box center [280, 293] width 80 height 13
type input "Google地圖/搜尋"
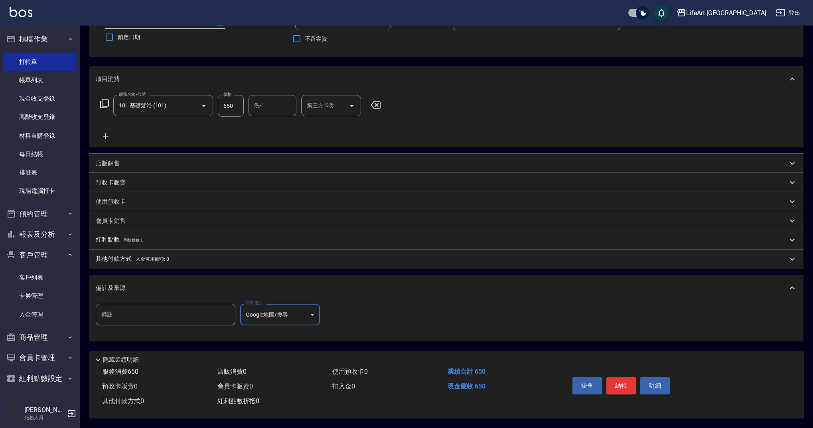
scroll to position [68, 0]
click at [633, 383] on button "結帳" at bounding box center [622, 385] width 30 height 17
